Goal: Information Seeking & Learning: Learn about a topic

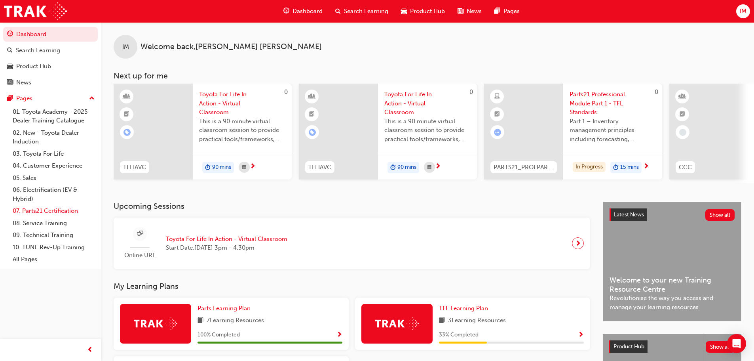
click at [51, 210] on link "07. Parts21 Certification" at bounding box center [54, 211] width 88 height 12
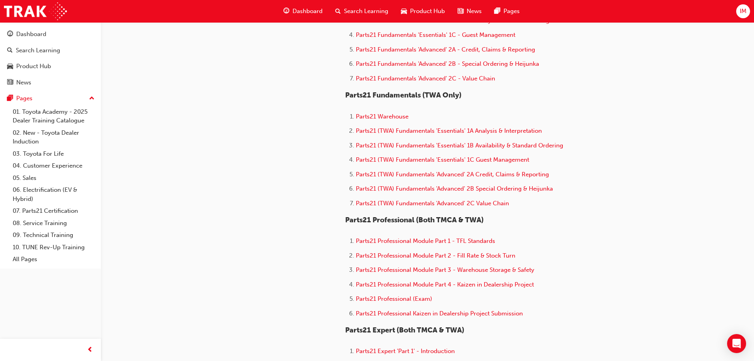
scroll to position [369, 0]
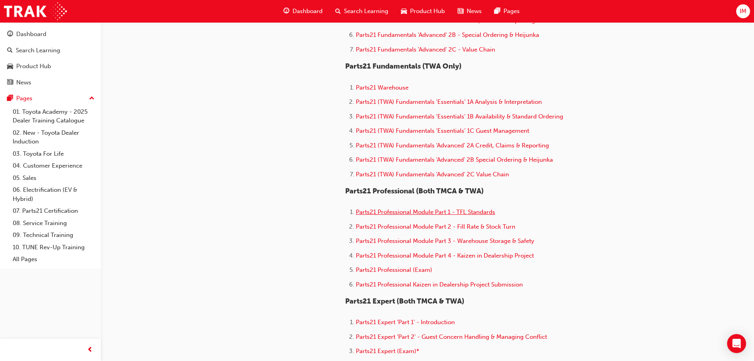
click at [388, 211] on span "Parts21 Professional Module Part 1 - TFL Standards" at bounding box center [425, 211] width 139 height 7
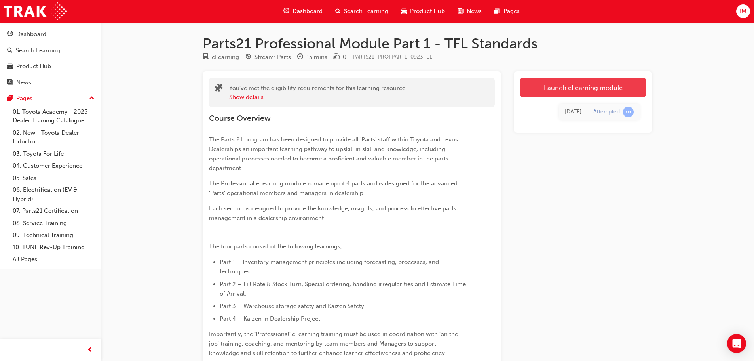
click at [546, 91] on link "Launch eLearning module" at bounding box center [583, 88] width 126 height 20
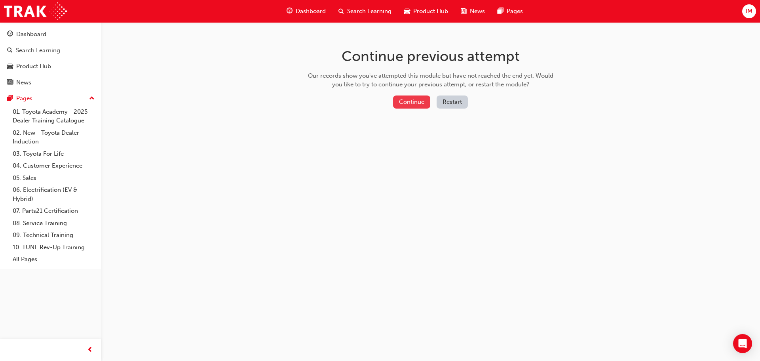
click at [398, 105] on button "Continue" at bounding box center [411, 101] width 37 height 13
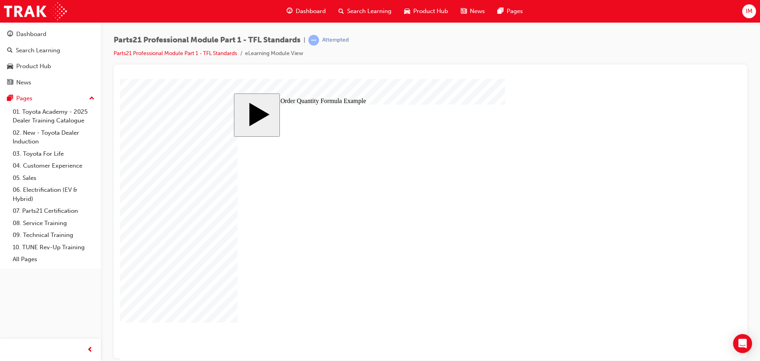
drag, startPoint x: 284, startPoint y: 253, endPoint x: 322, endPoint y: 250, distance: 38.5
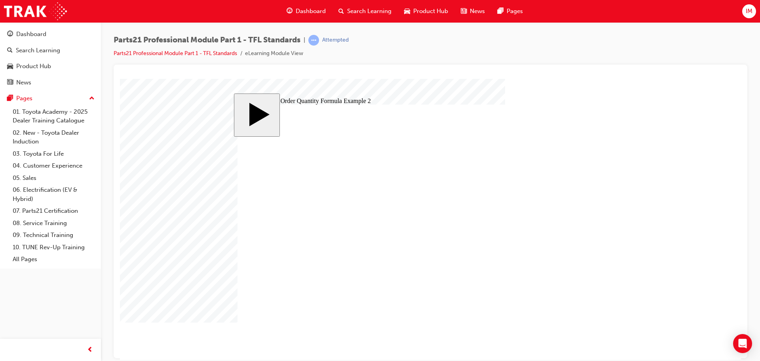
type input "9"
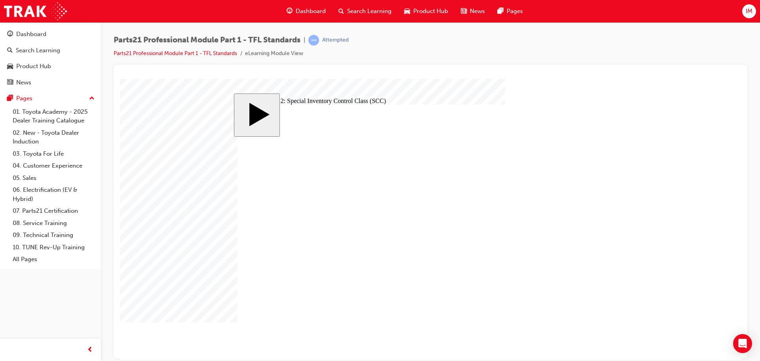
checkbox input "true"
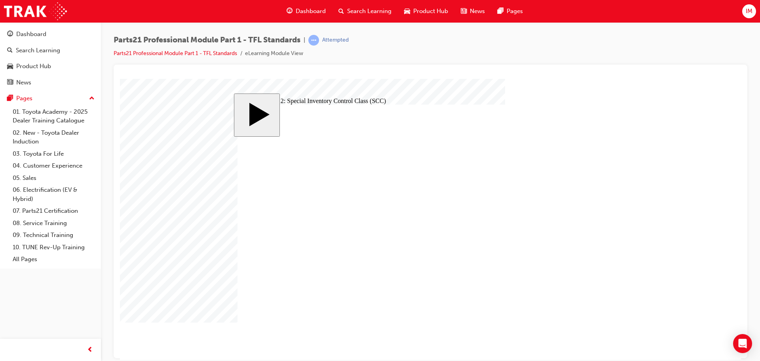
checkbox input "true"
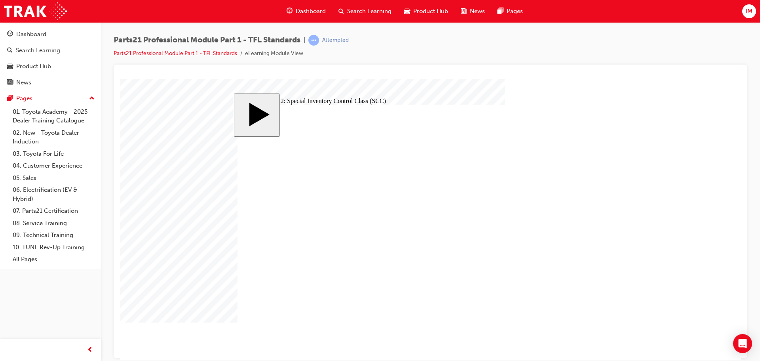
checkbox input "true"
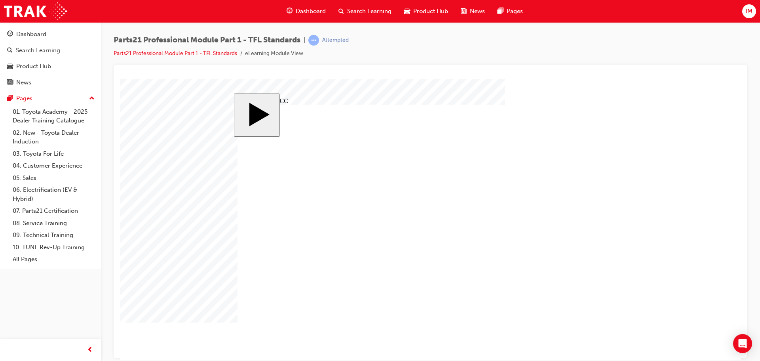
checkbox input "true"
click at [647, 348] on body "slide: Types of SCC Rectangle 1 Manual control SCC Set SCC codes manually by it…" at bounding box center [430, 218] width 621 height 281
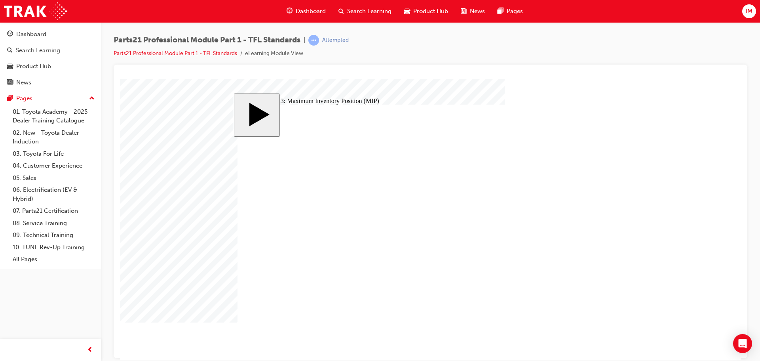
drag, startPoint x: 355, startPoint y: 263, endPoint x: 445, endPoint y: 265, distance: 90.7
checkbox input "true"
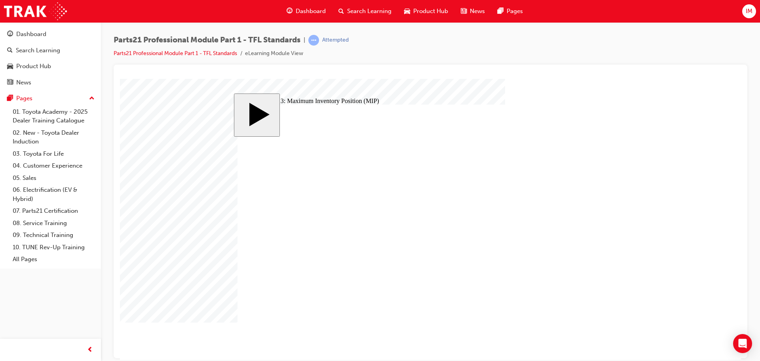
checkbox input "true"
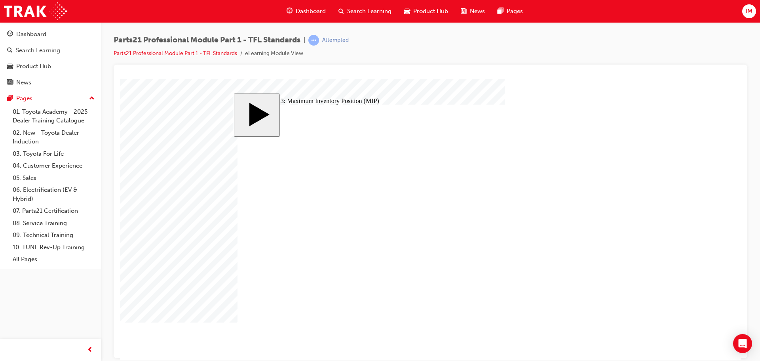
checkbox input "true"
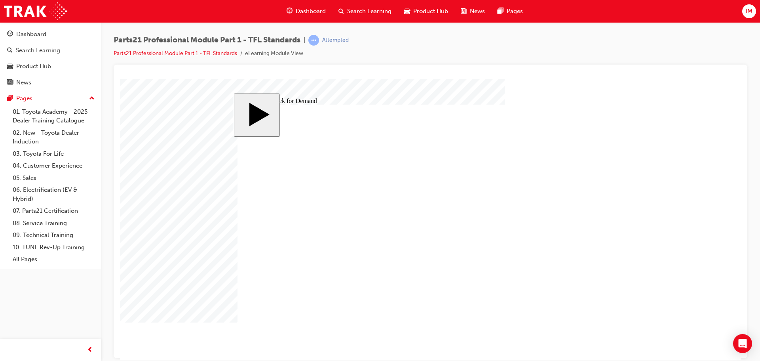
drag, startPoint x: 284, startPoint y: 272, endPoint x: 284, endPoint y: 277, distance: 5.5
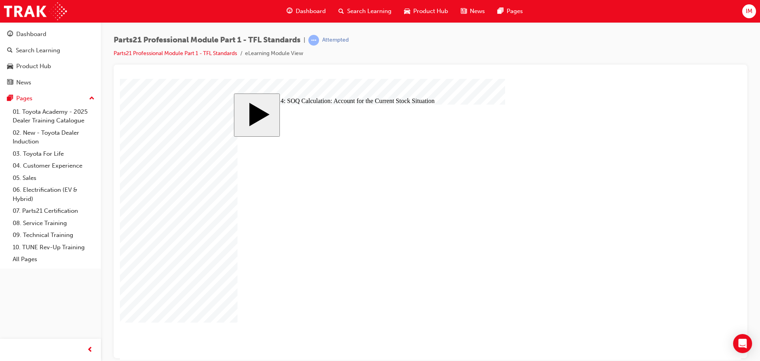
checkbox input "true"
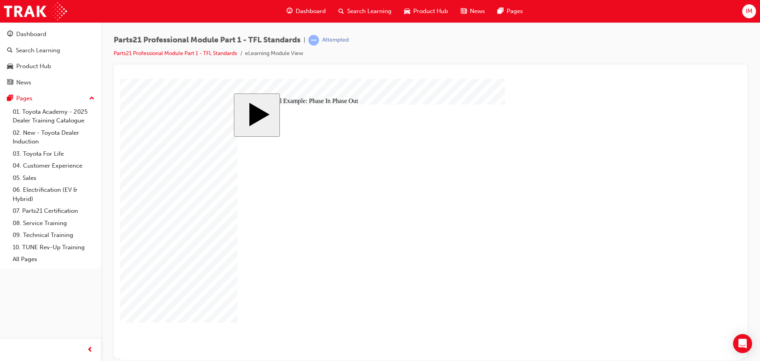
type input "8"
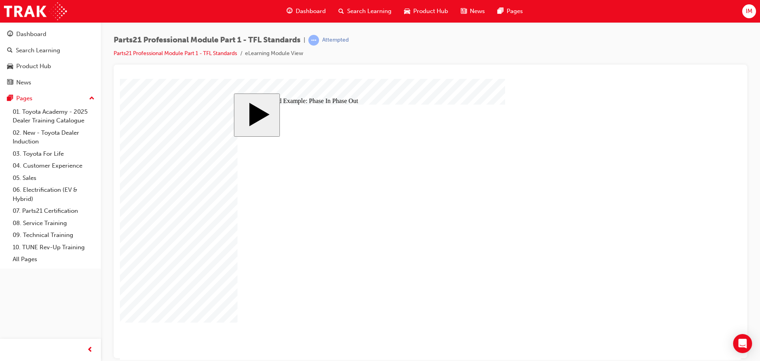
checkbox input "true"
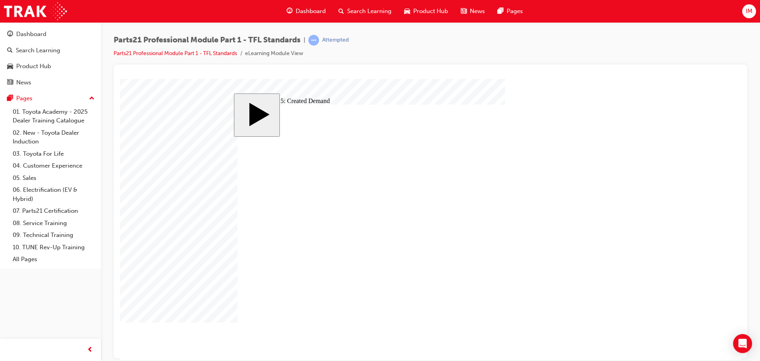
checkbox input "true"
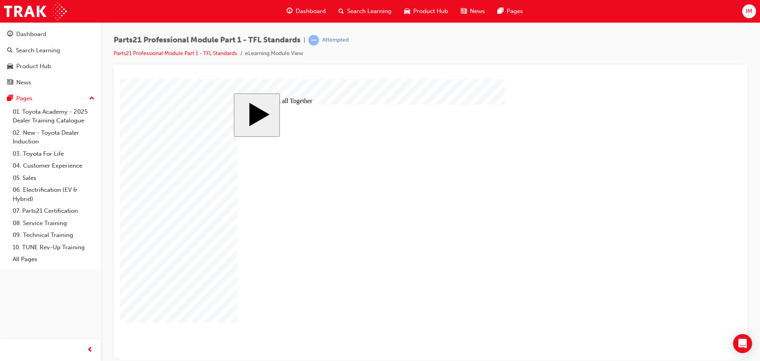
click at [592, 324] on div "slide: Bringing it all Together MENU Rectangle 6 HELP Rectangle 6 EXIT Rectangl…" at bounding box center [430, 204] width 621 height 252
click at [160, 118] on div at bounding box center [140, 98] width 40 height 40
